Goal: Information Seeking & Learning: Learn about a topic

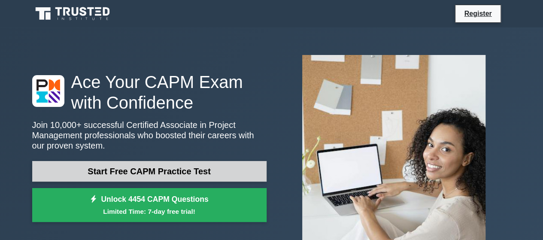
click at [206, 172] on link "Start Free CAPM Practice Test" at bounding box center [149, 171] width 234 height 21
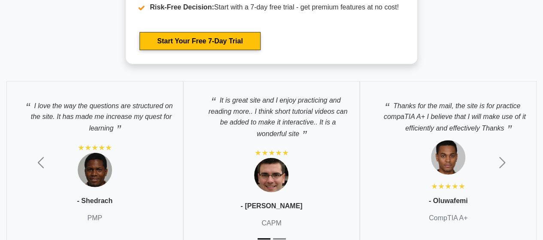
scroll to position [2835, 0]
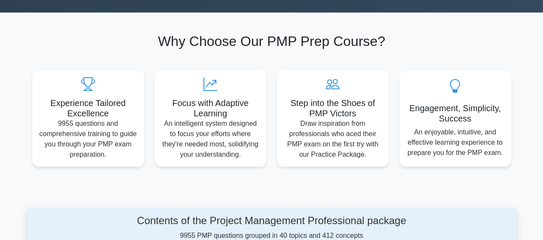
scroll to position [601, 0]
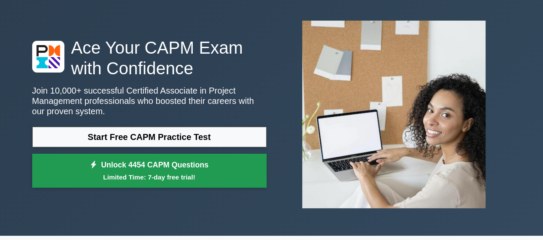
scroll to position [301, 0]
